Goal: Information Seeking & Learning: Check status

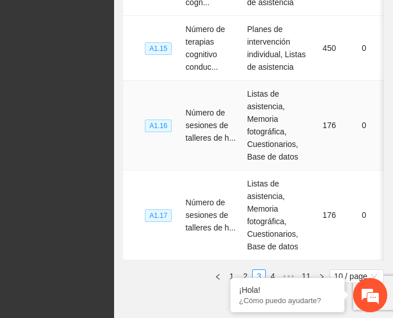
scroll to position [790, 0]
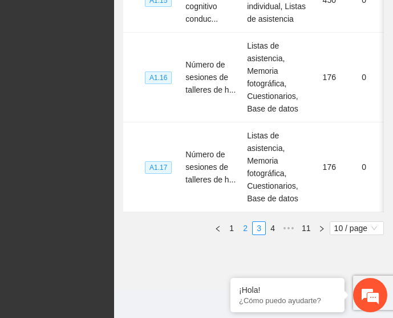
click at [243, 222] on link "2" at bounding box center [245, 228] width 13 height 13
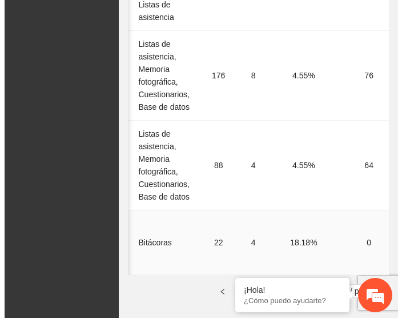
scroll to position [0, 174]
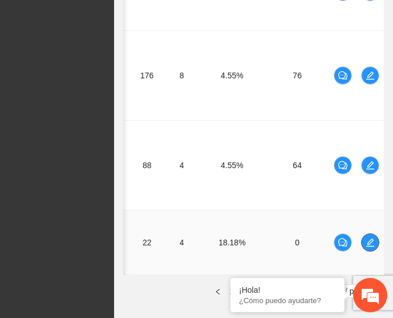
click at [368, 238] on icon "edit" at bounding box center [370, 242] width 9 height 9
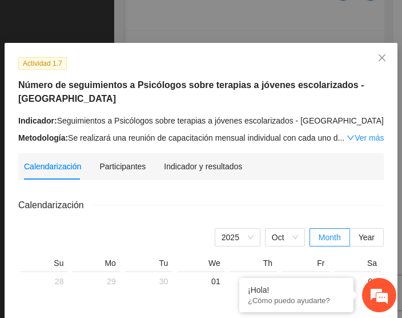
scroll to position [0, 0]
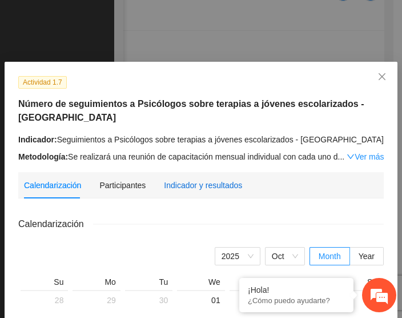
click at [179, 187] on div "Indicador y resultados" at bounding box center [203, 185] width 78 height 13
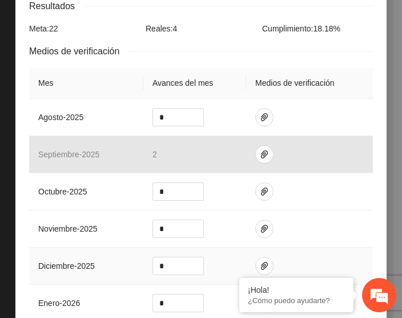
scroll to position [228, 0]
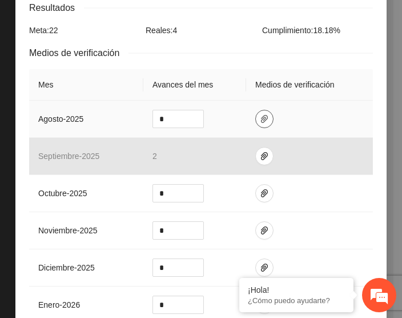
click at [261, 115] on icon "paper-clip" at bounding box center [264, 119] width 7 height 8
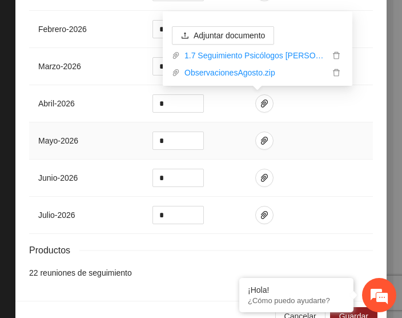
scroll to position [554, 0]
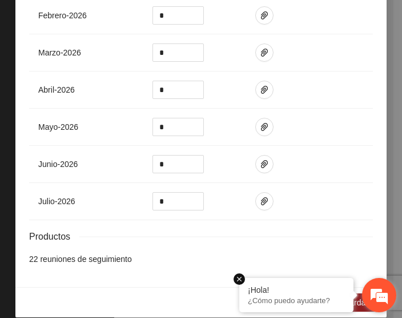
click at [240, 280] on em at bounding box center [239, 278] width 11 height 11
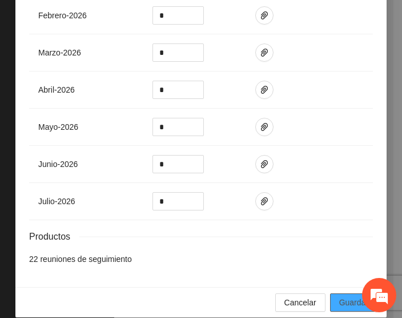
click at [340, 296] on span "Guardar" at bounding box center [353, 302] width 29 height 13
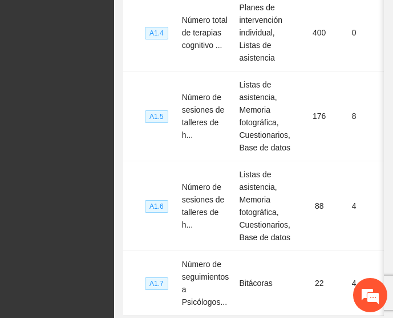
scroll to position [840, 0]
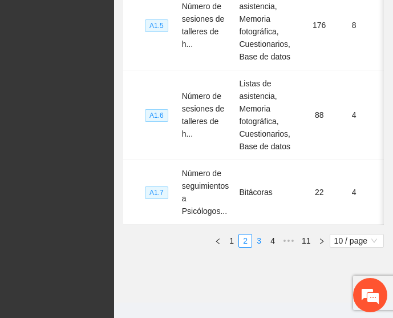
click at [260, 234] on link "3" at bounding box center [259, 240] width 13 height 13
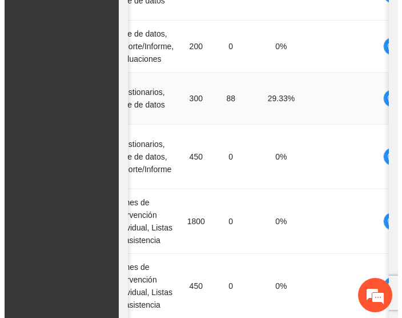
scroll to position [0, 183]
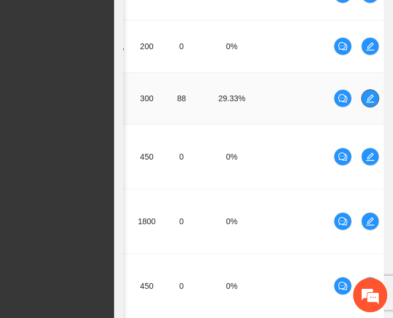
click at [371, 94] on icon "edit" at bounding box center [370, 98] width 9 height 9
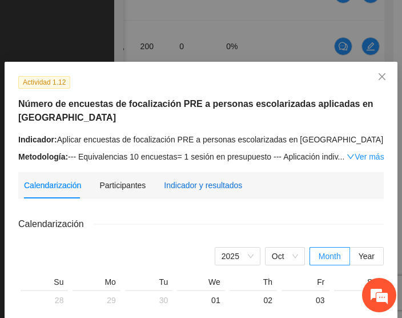
click at [196, 186] on div "Indicador y resultados" at bounding box center [203, 185] width 78 height 13
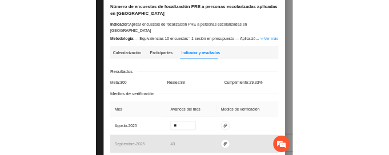
scroll to position [94, 0]
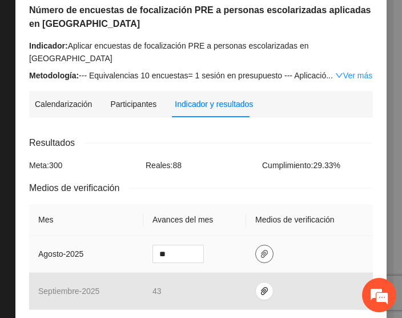
click at [260, 249] on icon "paper-clip" at bounding box center [264, 253] width 9 height 9
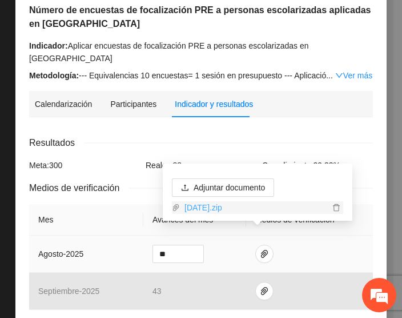
click at [219, 209] on link "[DATE].zip" at bounding box center [255, 207] width 150 height 13
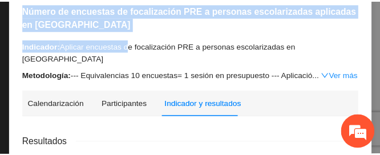
scroll to position [0, 0]
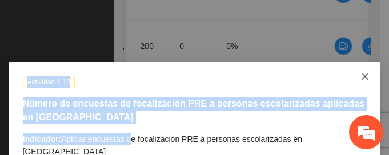
drag, startPoint x: 124, startPoint y: 41, endPoint x: 354, endPoint y: 75, distance: 232.0
click at [361, 77] on icon "close" at bounding box center [364, 76] width 9 height 9
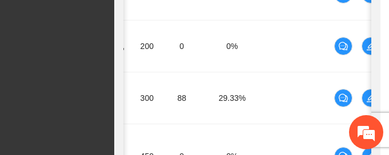
click at [361, 77] on div "Actividad 1.12 Número de encuestas de focalización PRE a personas escolarizadas…" at bounding box center [194, 77] width 389 height 155
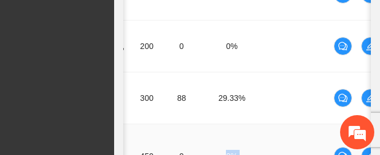
scroll to position [964, 0]
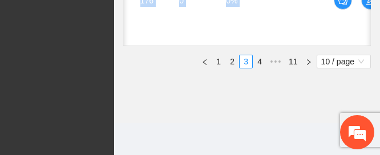
drag, startPoint x: 225, startPoint y: 154, endPoint x: 224, endPoint y: 290, distance: 135.3
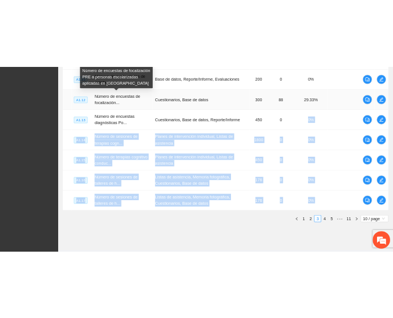
scroll to position [425, 0]
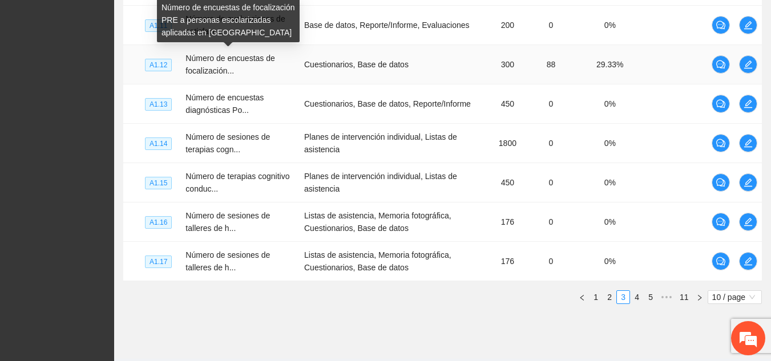
click at [230, 62] on span "Número de encuestas de focalización..." at bounding box center [230, 65] width 89 height 22
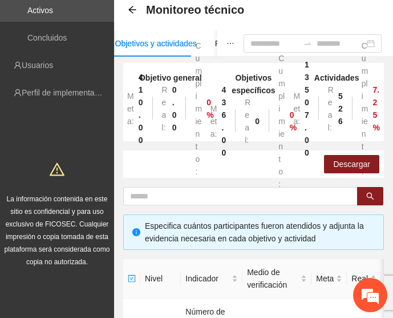
scroll to position [0, 0]
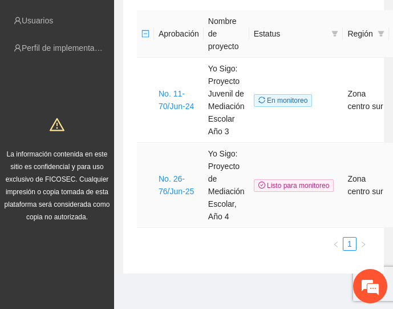
scroll to position [107, 0]
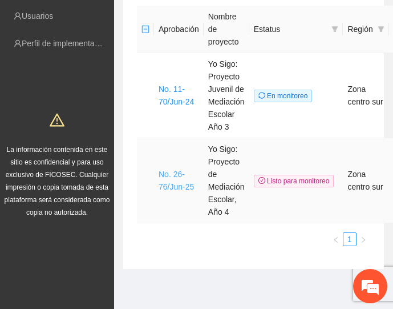
click at [166, 184] on link "No. 26-76/Jun-25" at bounding box center [176, 181] width 35 height 22
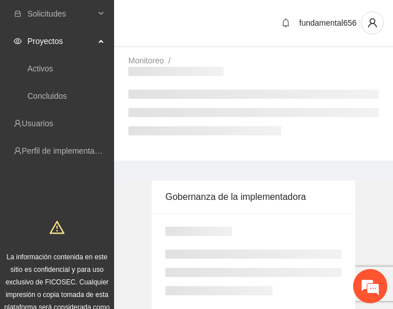
click at [176, 184] on div "Gobernanza de la implementadora" at bounding box center [254, 196] width 176 height 33
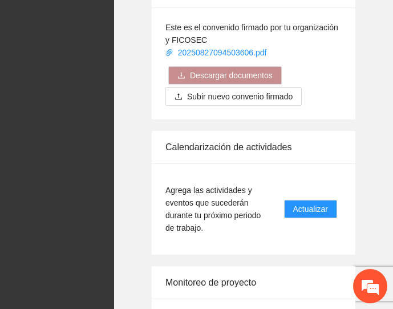
scroll to position [1722, 0]
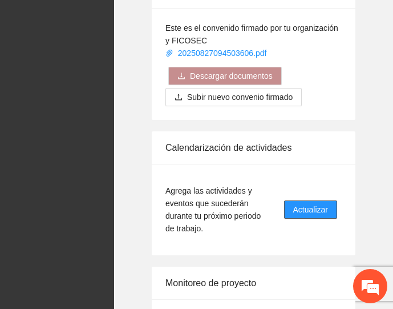
click at [306, 203] on span "Actualizar" at bounding box center [311, 209] width 35 height 13
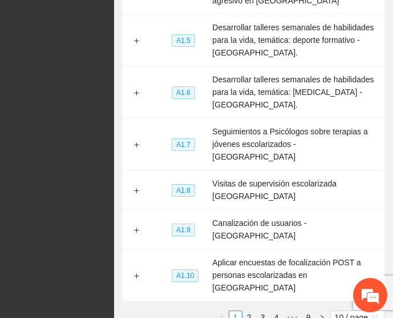
scroll to position [344, 0]
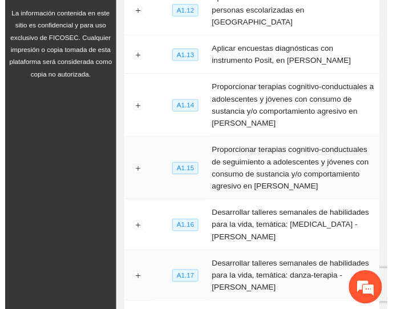
scroll to position [156, 0]
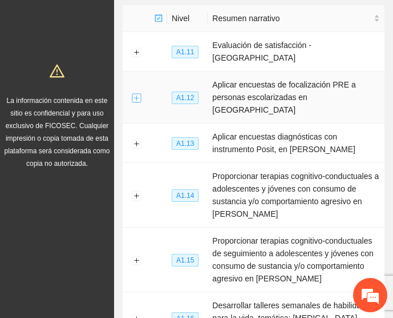
click at [136, 93] on button "Expand row" at bounding box center [136, 97] width 9 height 9
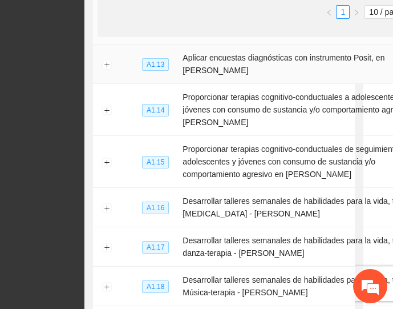
scroll to position [524, 30]
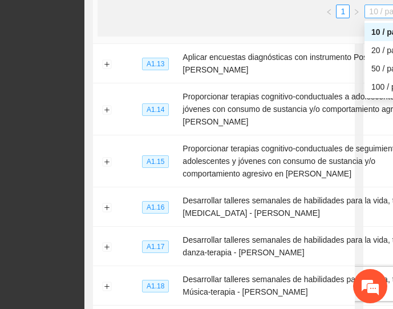
click at [369, 18] on span "10 / page" at bounding box center [391, 11] width 45 height 13
click at [372, 57] on div "20 / page" at bounding box center [392, 50] width 41 height 13
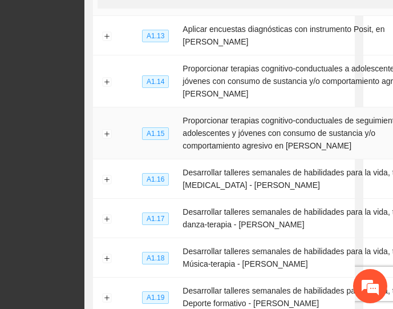
scroll to position [461, 30]
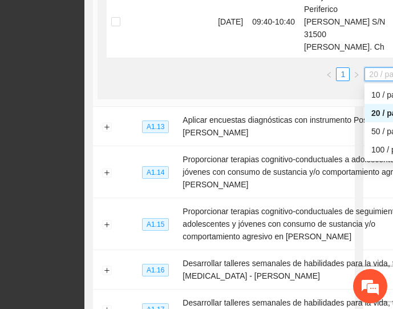
click at [369, 81] on span "20 / page" at bounding box center [391, 74] width 45 height 13
click at [372, 138] on div "50 / page" at bounding box center [392, 131] width 41 height 13
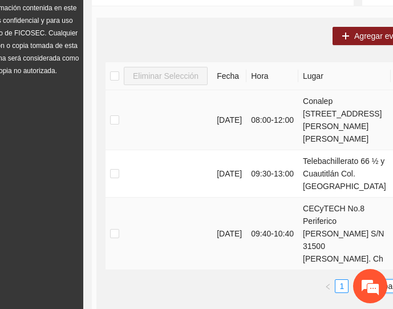
scroll to position [249, 0]
